Goal: Task Accomplishment & Management: Manage account settings

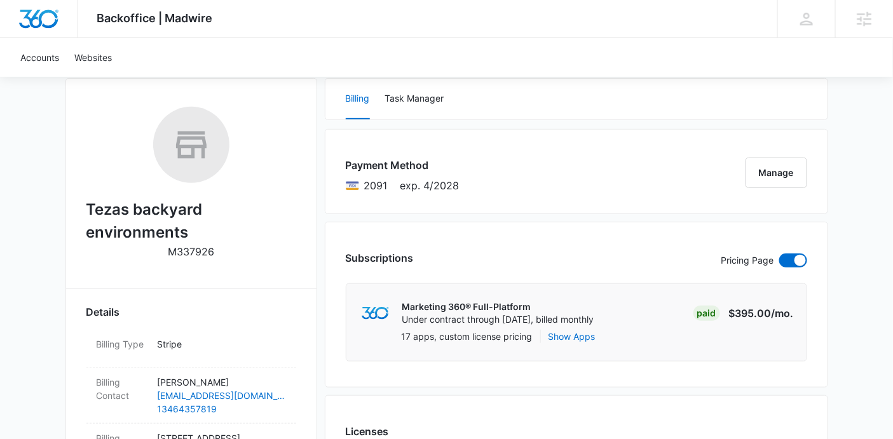
scroll to position [129, 0]
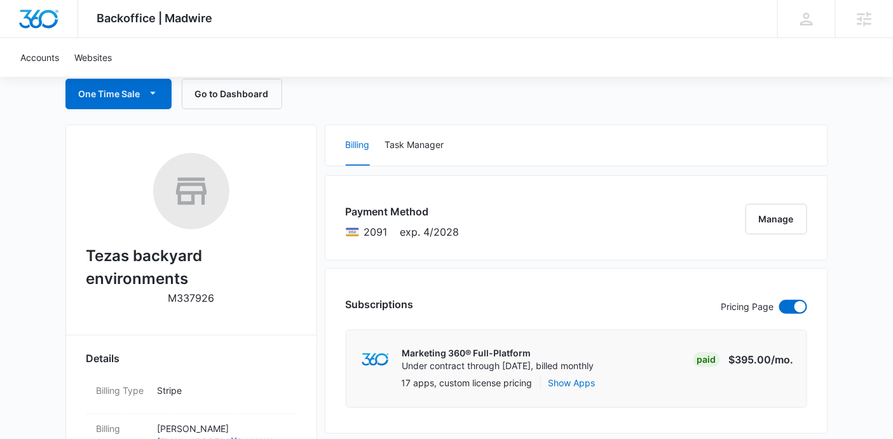
click at [465, 146] on div "Billing Task Manager" at bounding box center [576, 145] width 502 height 41
click at [448, 141] on div "Billing Task Manager" at bounding box center [576, 145] width 502 height 41
click at [432, 140] on button "Task Manager" at bounding box center [414, 145] width 59 height 41
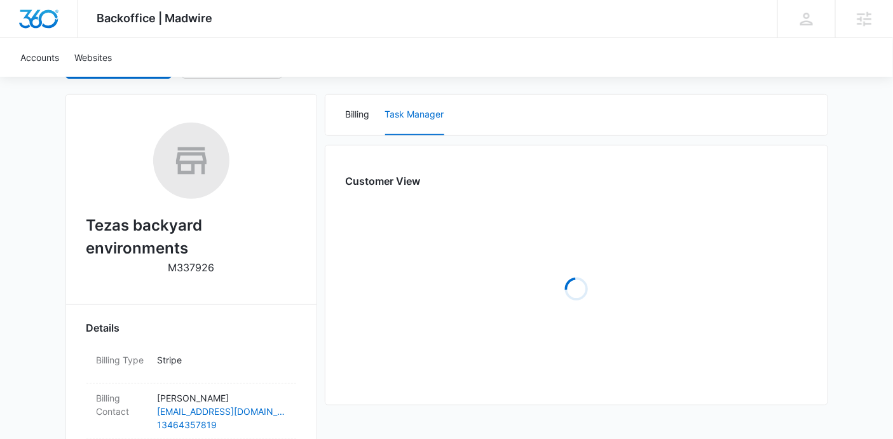
scroll to position [162, 0]
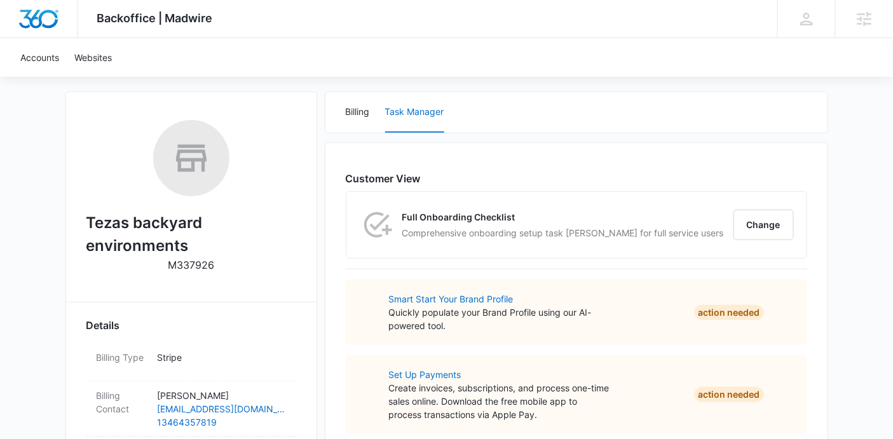
click at [755, 249] on div "Full Onboarding Checklist Comprehensive onboarding setup task lisk for full ser…" at bounding box center [576, 225] width 460 height 66
click at [748, 234] on button "Change" at bounding box center [764, 225] width 60 height 31
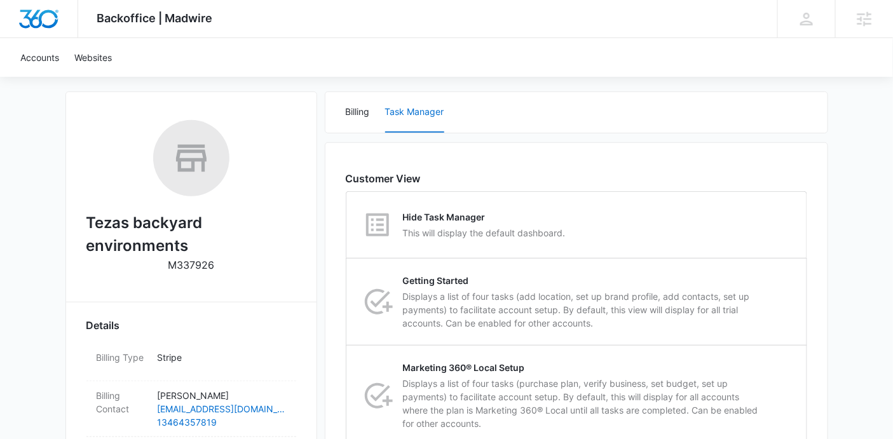
click at [748, 234] on div "Hide Task Manager This will display the default dashboard." at bounding box center [577, 225] width 460 height 66
click at [347, 226] on input "Hide Task Manager This will display the default dashboard." at bounding box center [346, 225] width 1 height 1
radio input "true"
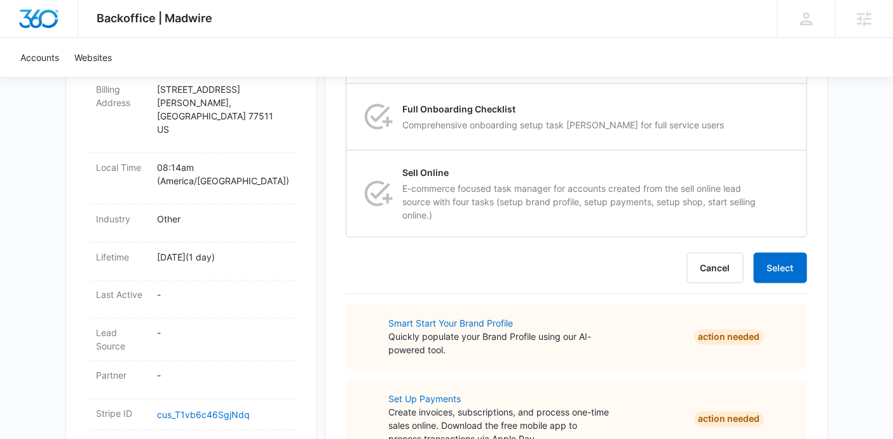
scroll to position [607, 0]
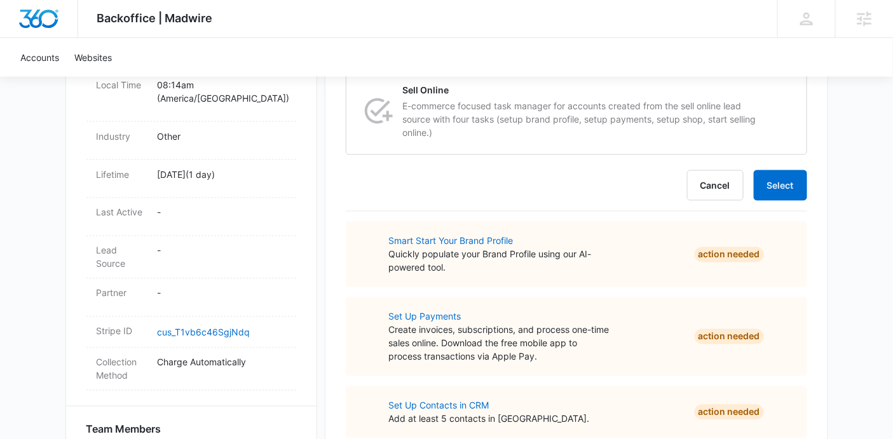
click at [810, 183] on div "Customer View Hide Task Manager This will display the default dashboard. Change…" at bounding box center [577, 309] width 504 height 1225
click at [793, 180] on button "Select" at bounding box center [780, 185] width 53 height 31
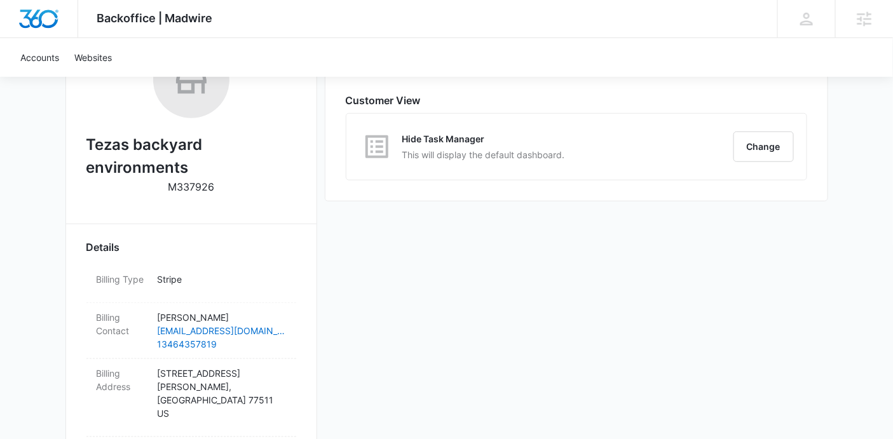
scroll to position [240, 0]
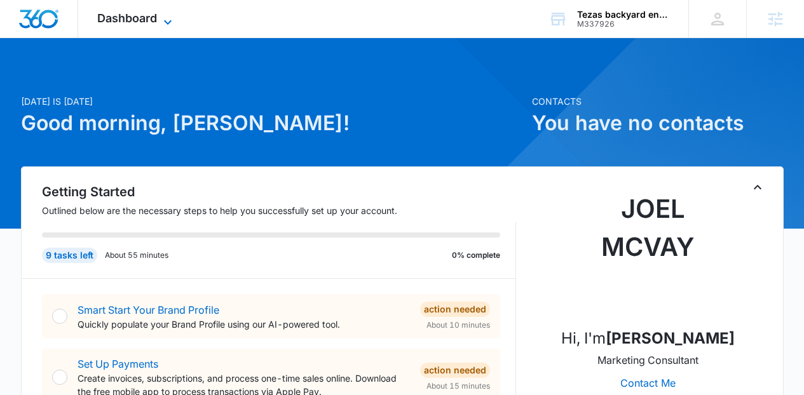
click at [167, 23] on icon at bounding box center [167, 22] width 15 height 15
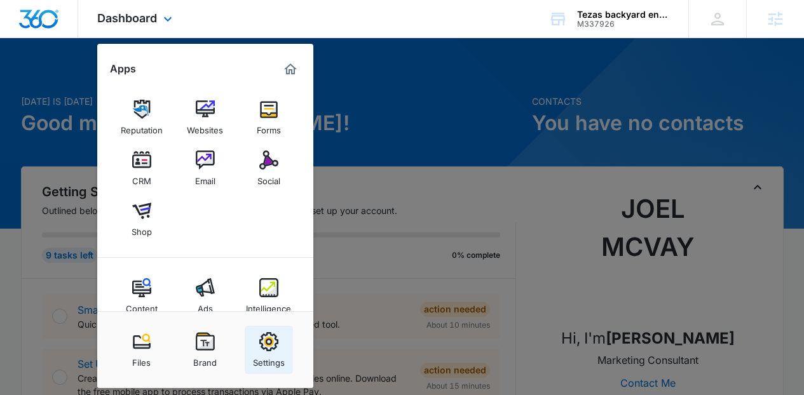
click at [263, 355] on div "Settings" at bounding box center [269, 360] width 32 height 17
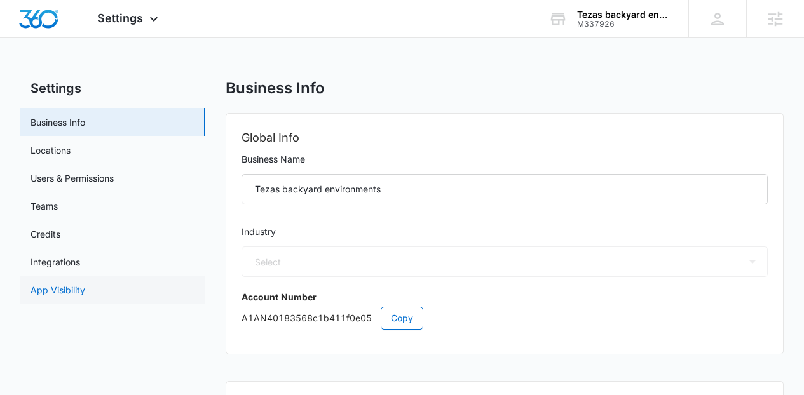
click at [85, 292] on link "App Visibility" at bounding box center [58, 290] width 55 height 13
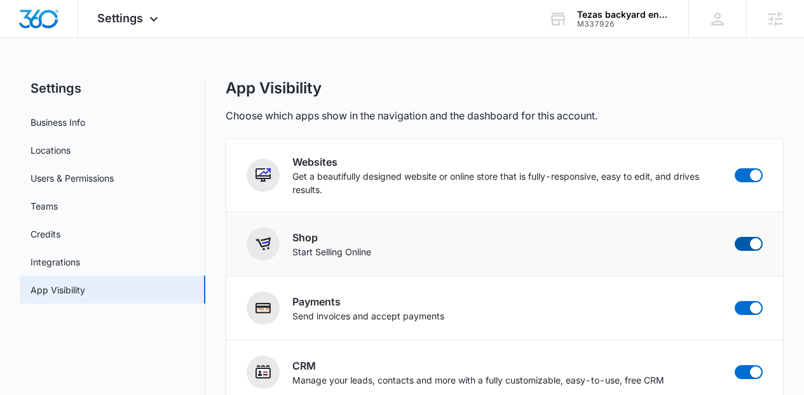
click at [751, 244] on span at bounding box center [755, 243] width 11 height 11
click at [735, 237] on input "checkbox" at bounding box center [734, 236] width 1 height 1
checkbox input "true"
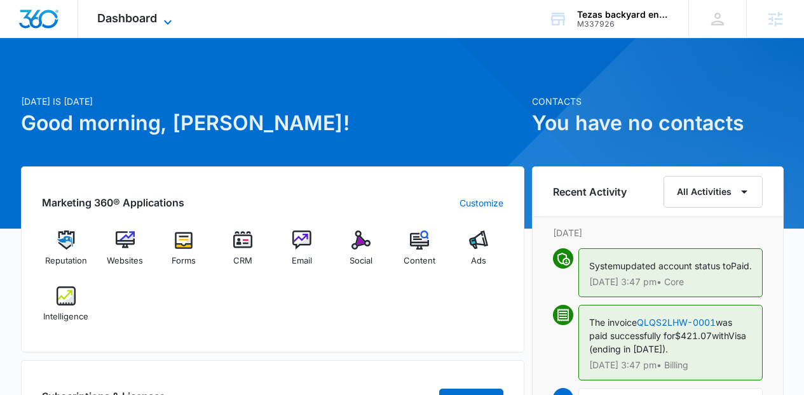
click at [148, 23] on span "Dashboard" at bounding box center [127, 17] width 60 height 13
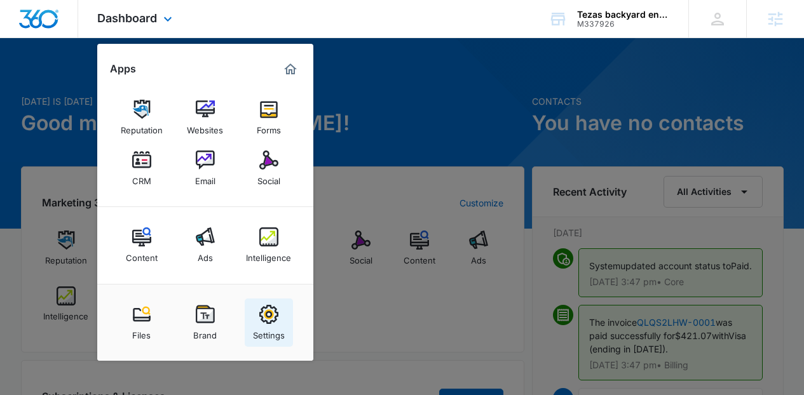
click at [259, 325] on div "Settings" at bounding box center [269, 332] width 32 height 17
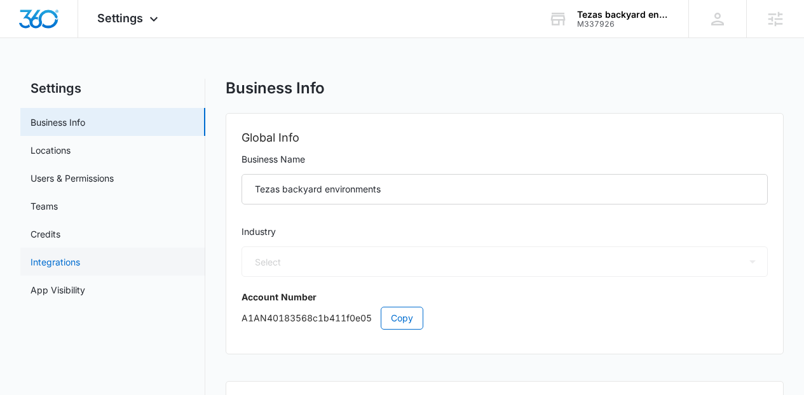
select select "52"
select select "US"
select select "America/[GEOGRAPHIC_DATA]"
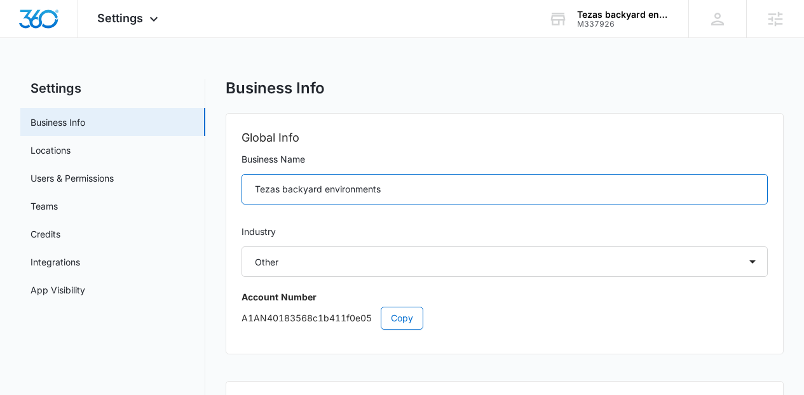
click at [273, 186] on input "Tezas backyard environments" at bounding box center [505, 189] width 527 height 31
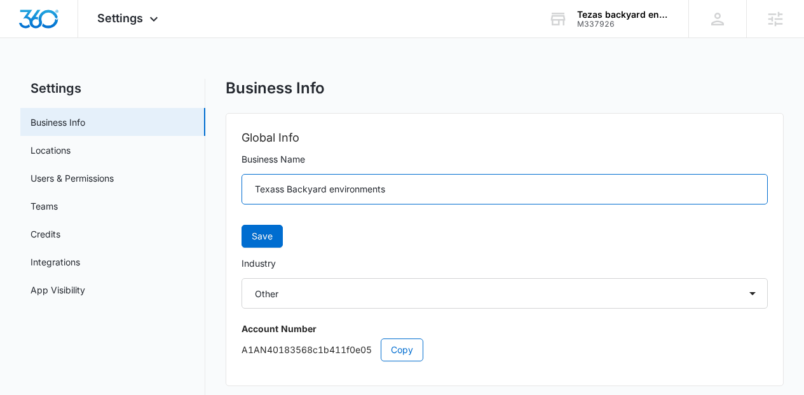
click at [335, 189] on input "Texass Backyard environments" at bounding box center [505, 189] width 527 height 31
click at [280, 192] on input "Texass Backyard Environments" at bounding box center [505, 189] width 527 height 31
type input "[US_STATE] Backyard Environments"
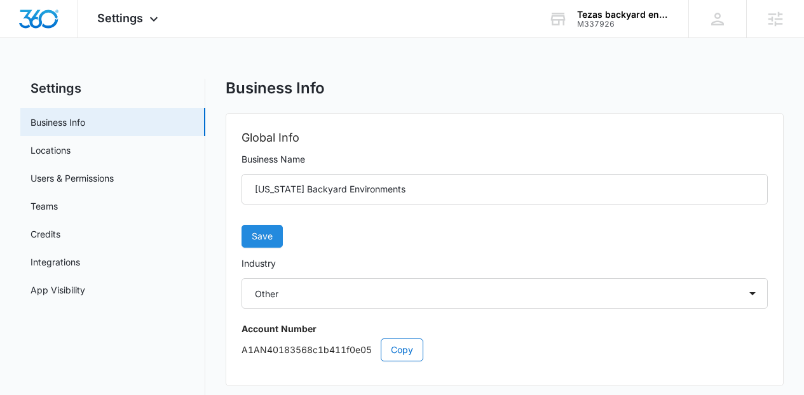
click at [261, 228] on button "Save" at bounding box center [262, 236] width 41 height 23
